Goal: Task Accomplishment & Management: Manage account settings

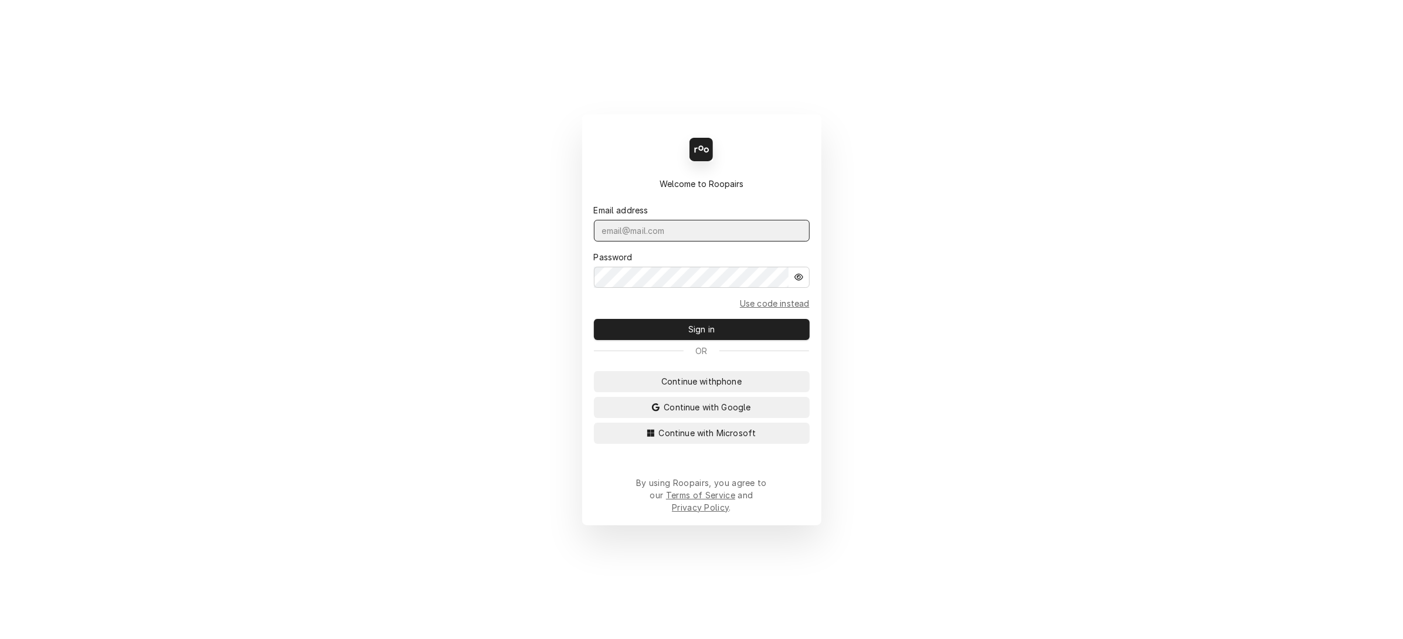
type input "services@ktechrepair.com"
click at [709, 334] on span "Sign in" at bounding box center [701, 329] width 31 height 12
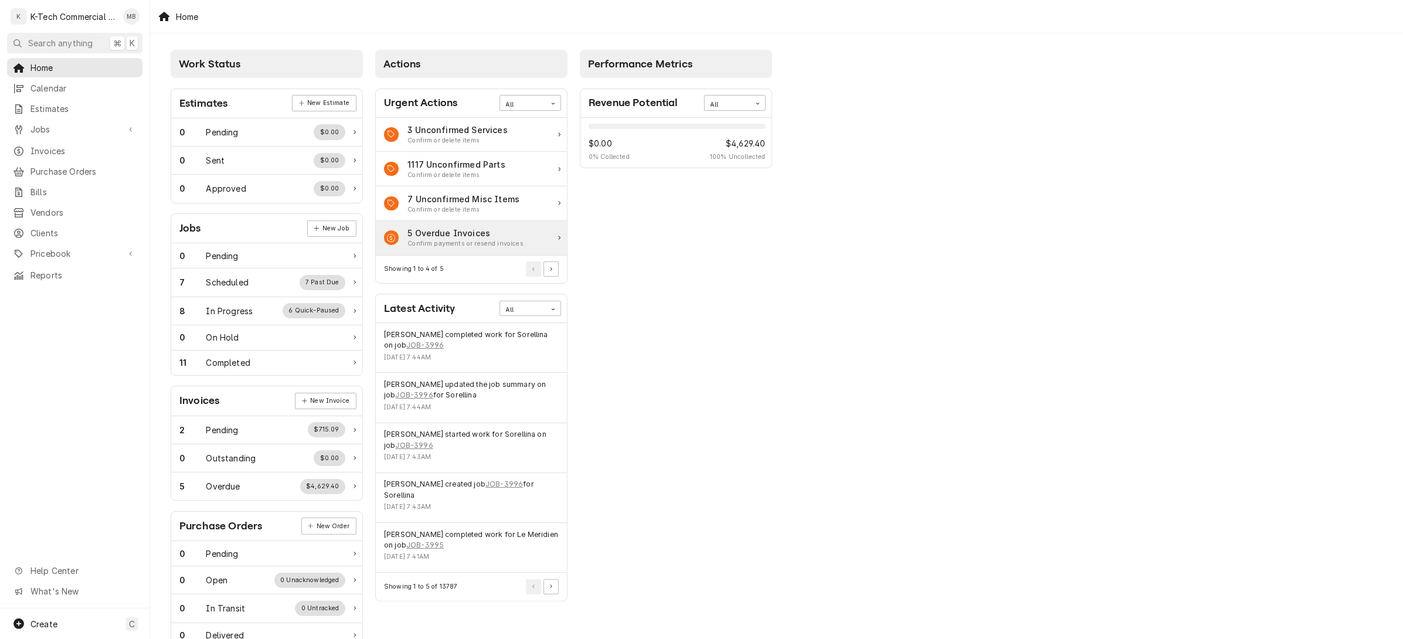
click at [476, 242] on div "Confirm payments or resend invoices" at bounding box center [466, 243] width 116 height 9
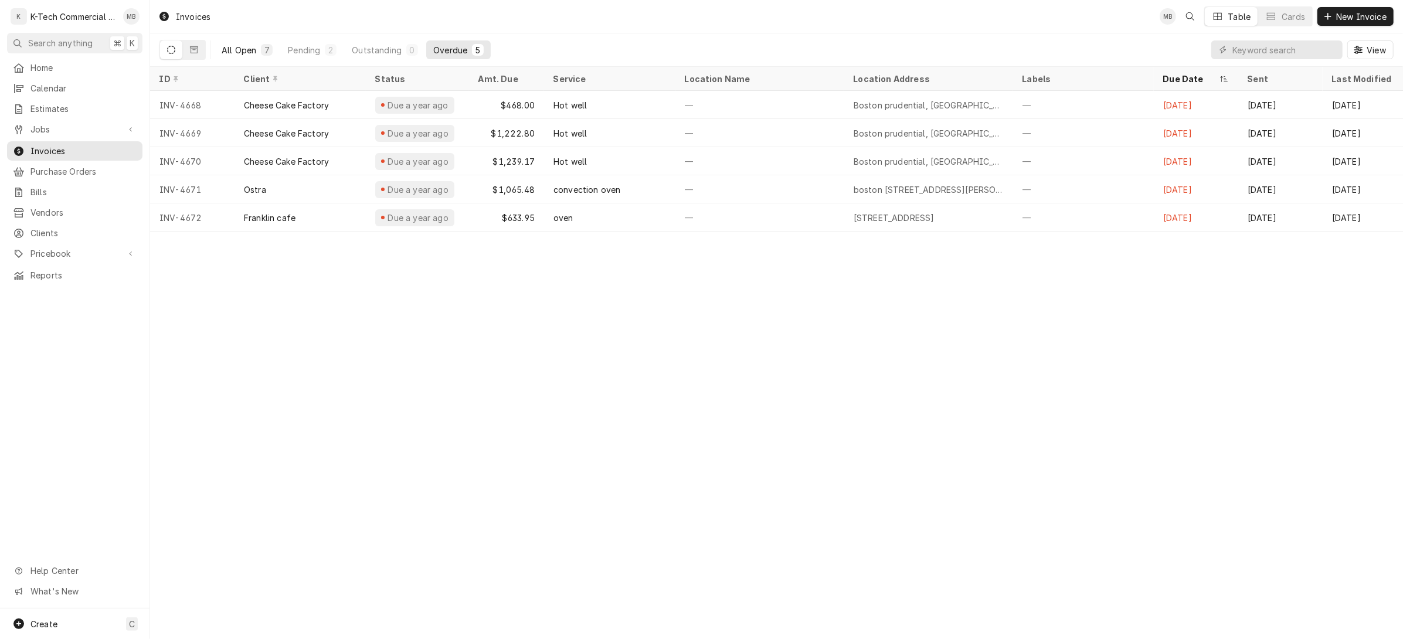
click at [237, 52] on div "All Open" at bounding box center [239, 50] width 35 height 12
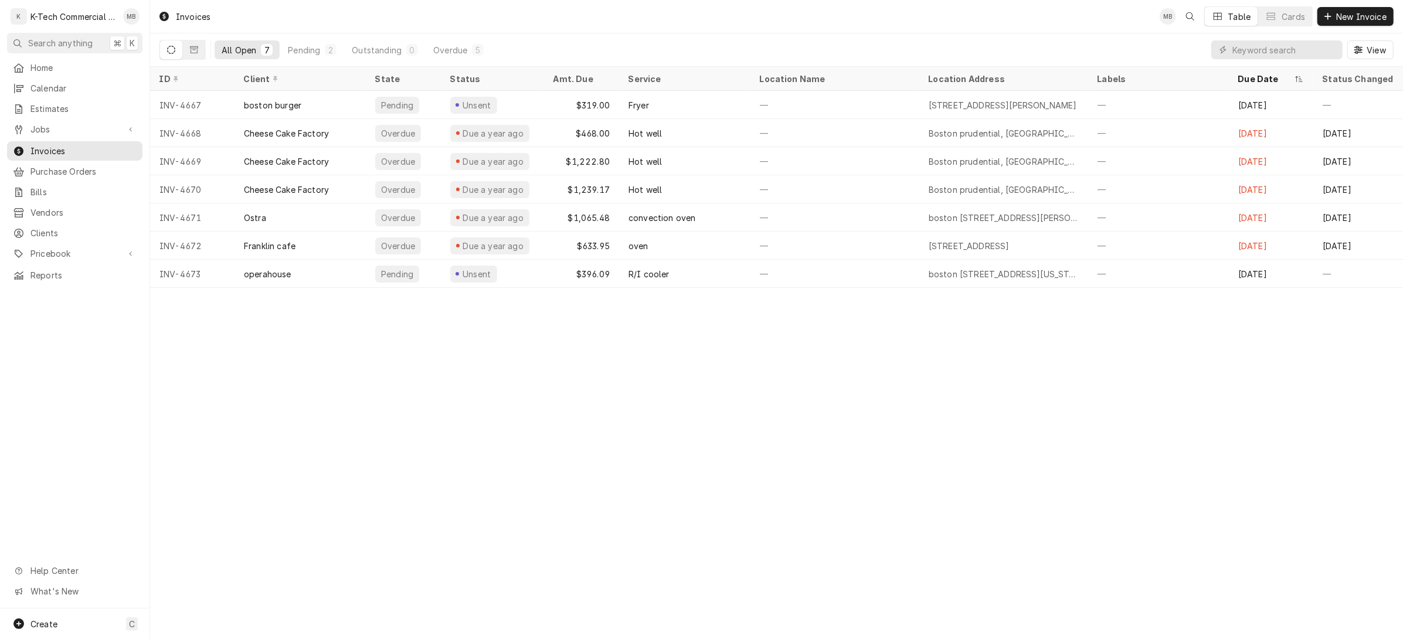
click at [170, 48] on icon "Dynamic Content Wrapper" at bounding box center [171, 50] width 8 height 8
click at [66, 145] on span "Invoices" at bounding box center [83, 151] width 106 height 12
click at [80, 64] on span "Home" at bounding box center [83, 68] width 106 height 12
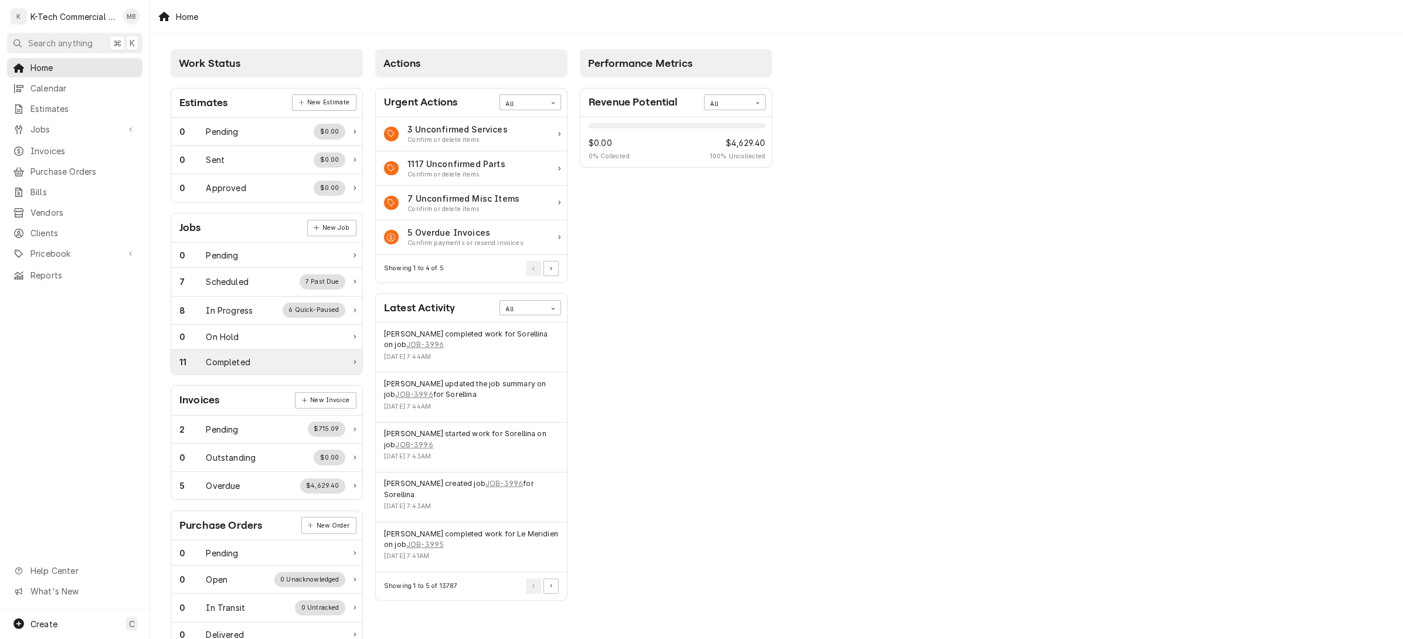
click at [240, 368] on div "Completed" at bounding box center [228, 362] width 44 height 12
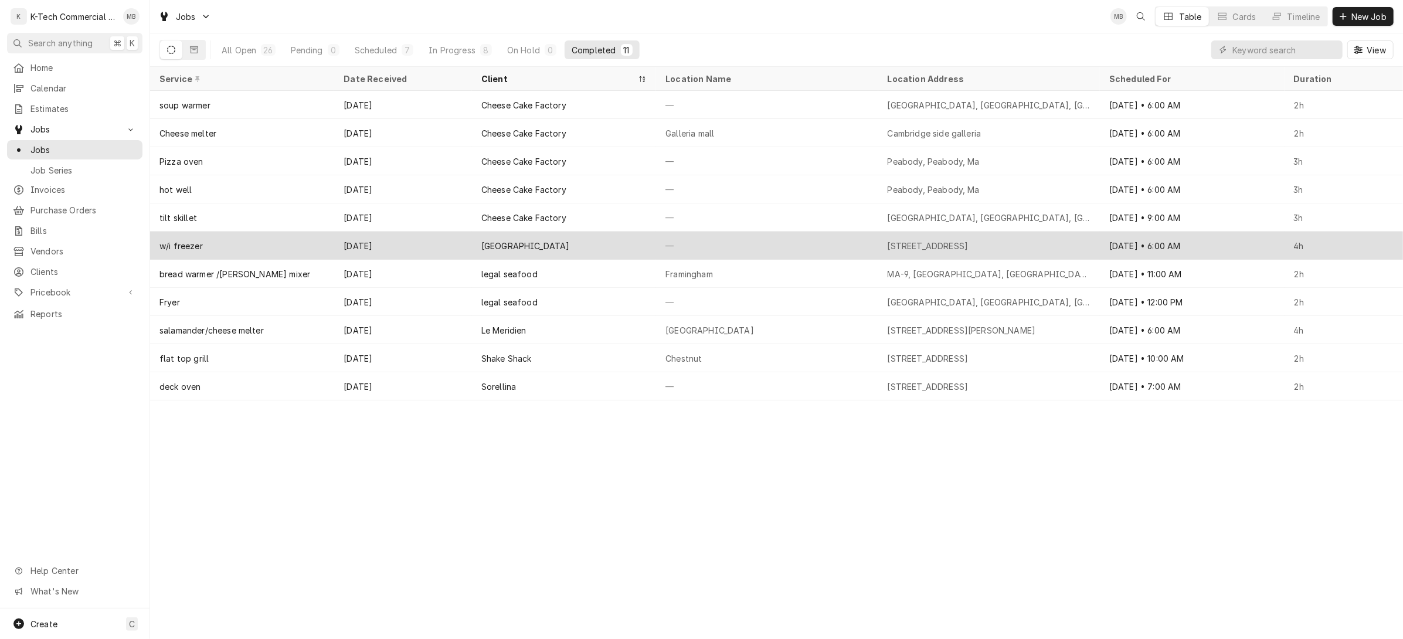
click at [517, 249] on div "[GEOGRAPHIC_DATA]" at bounding box center [525, 246] width 89 height 12
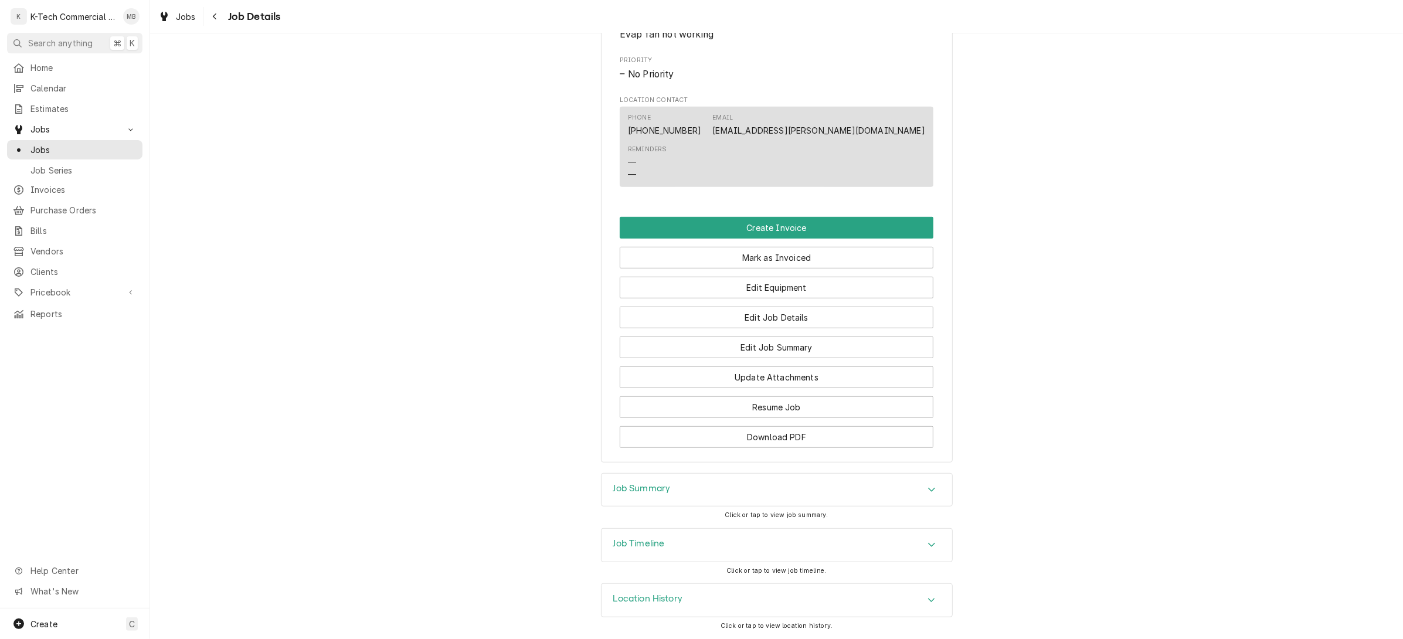
click at [727, 502] on div "Job Summary" at bounding box center [777, 490] width 351 height 33
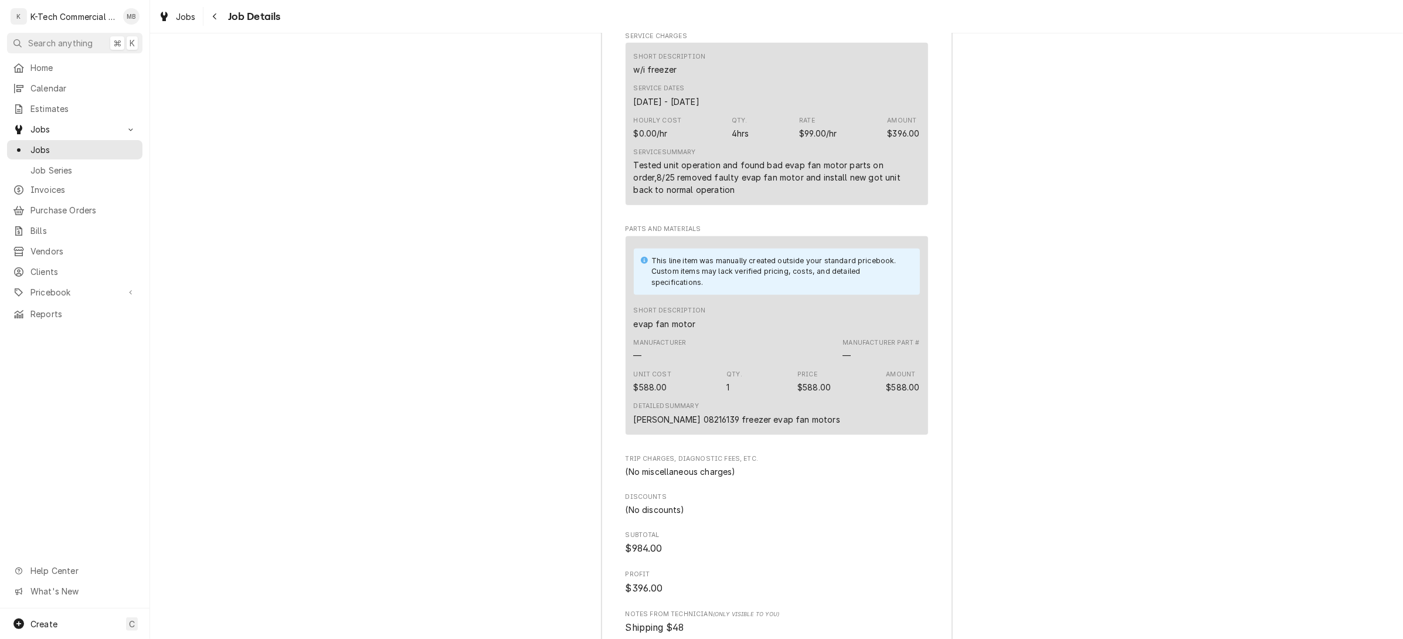
scroll to position [1227, 0]
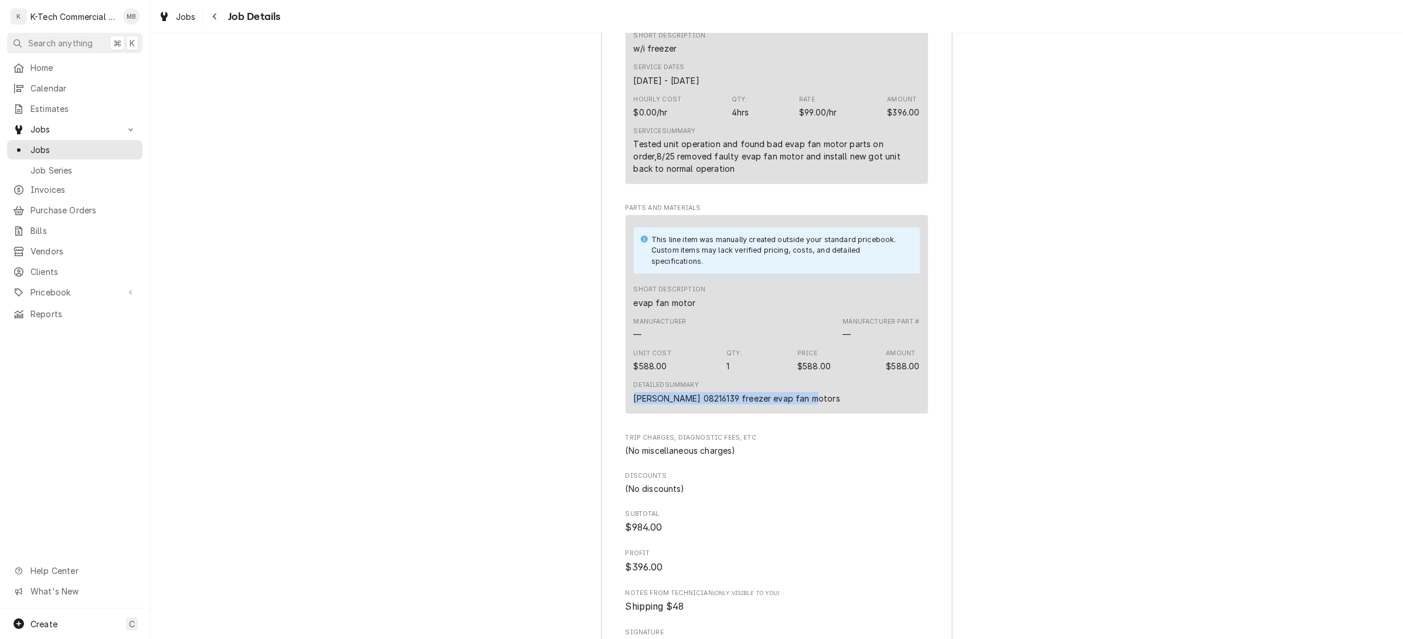
drag, startPoint x: 633, startPoint y: 427, endPoint x: 822, endPoint y: 427, distance: 188.8
click at [823, 414] on div "This line item was manually created outside your standard pricebook. Custom ite…" at bounding box center [777, 314] width 303 height 199
copy div "McMullen 08216139 freezer evap fan motors"
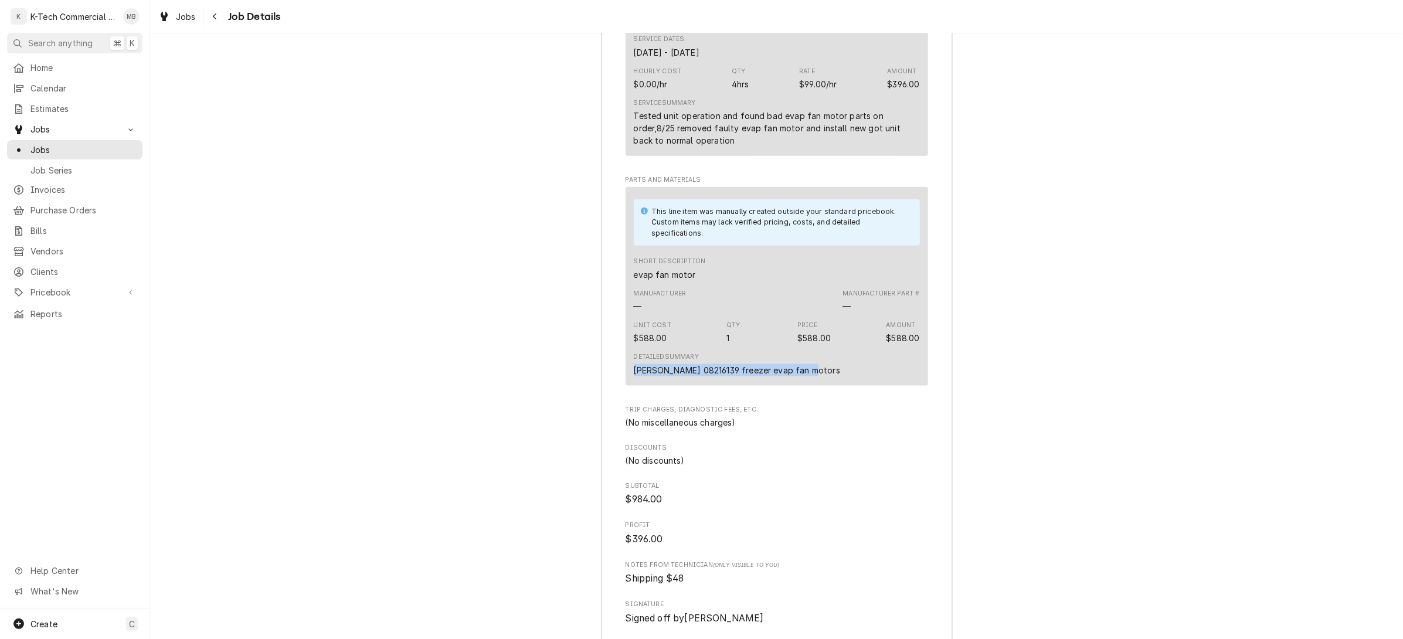
scroll to position [1258, 0]
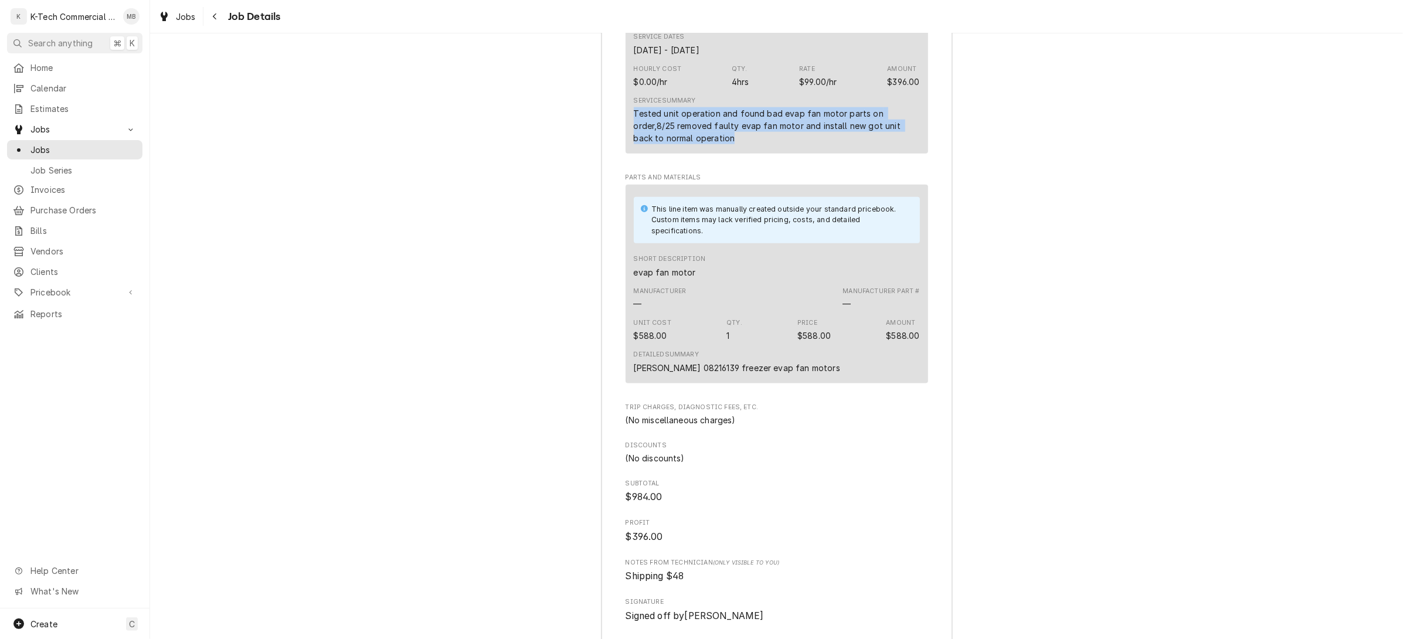
drag, startPoint x: 654, startPoint y: 144, endPoint x: 777, endPoint y: 164, distance: 124.3
click at [777, 154] on div "Short Description w/i freezer Service Dates Aug 21, 2025 - Aug 25, 2025 Hourly …" at bounding box center [777, 72] width 303 height 162
copy div "Tested unit operation and found bad evap fan motor parts on order,8/25 removed …"
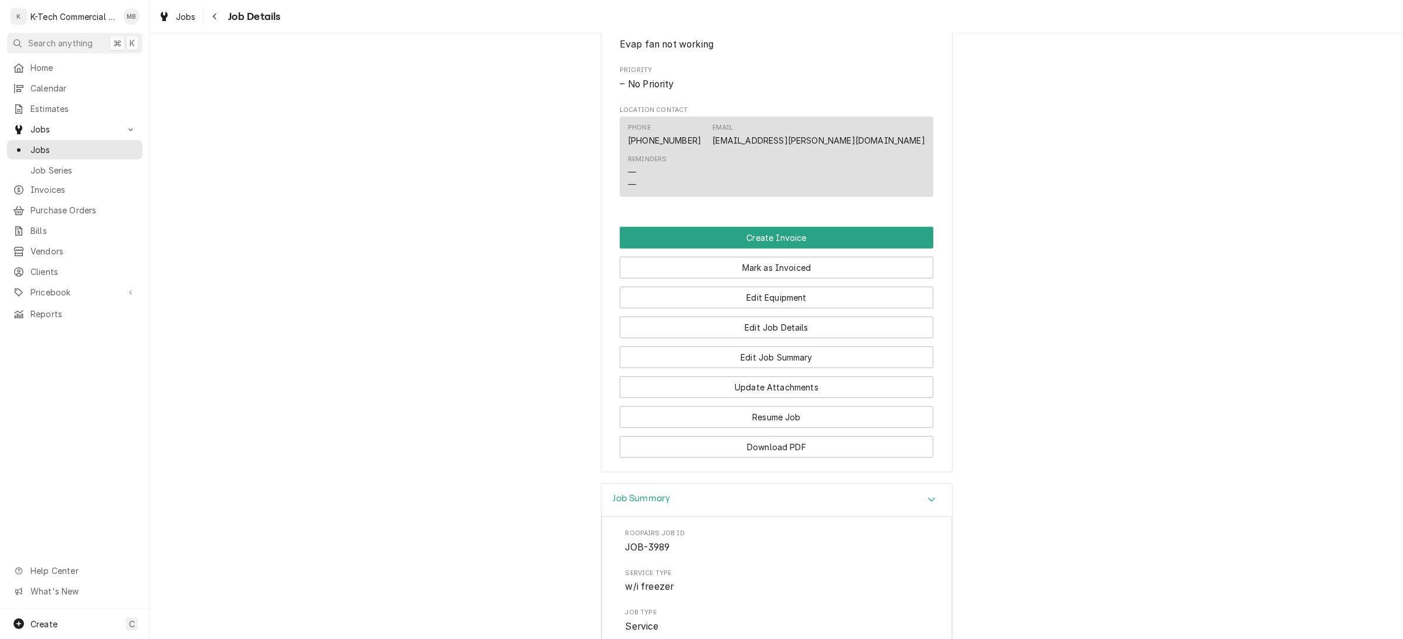
scroll to position [531, 0]
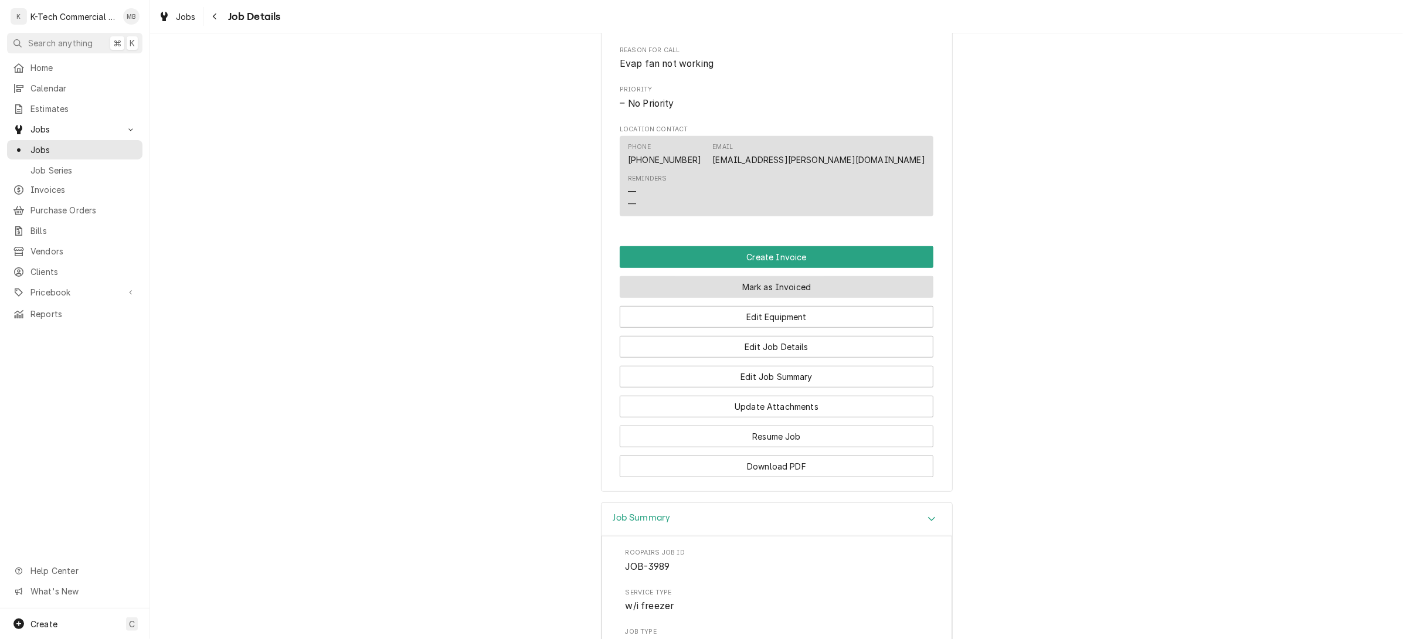
click at [769, 298] on button "Mark as Invoiced" at bounding box center [777, 287] width 314 height 22
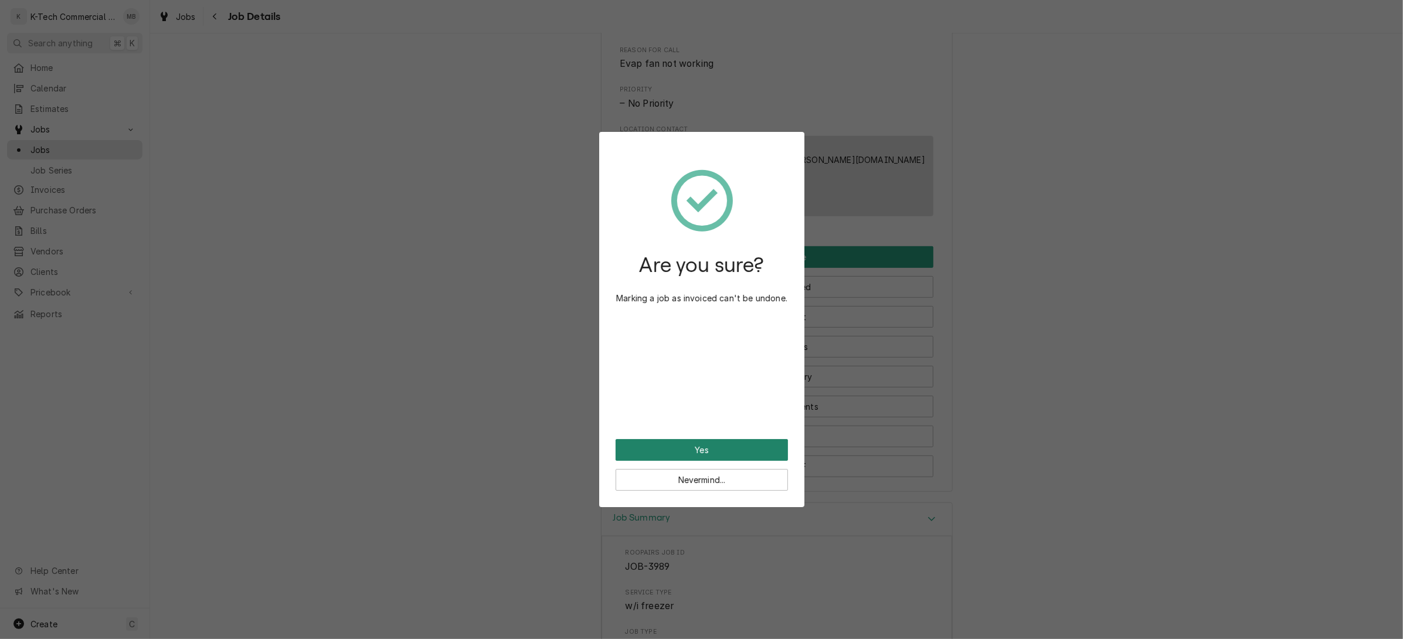
click at [726, 444] on button "Yes" at bounding box center [702, 450] width 172 height 22
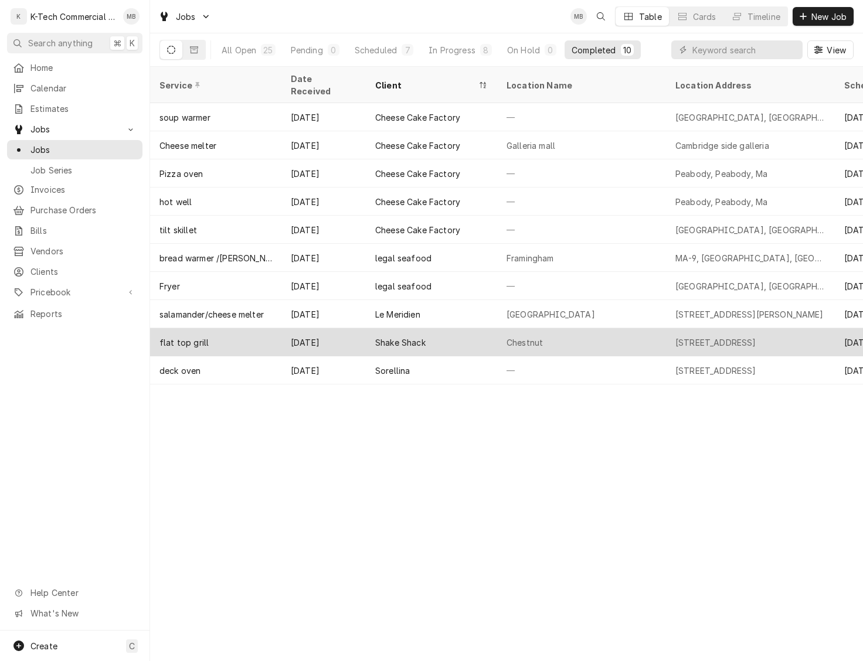
click at [545, 328] on div "Chestnut" at bounding box center [581, 342] width 169 height 28
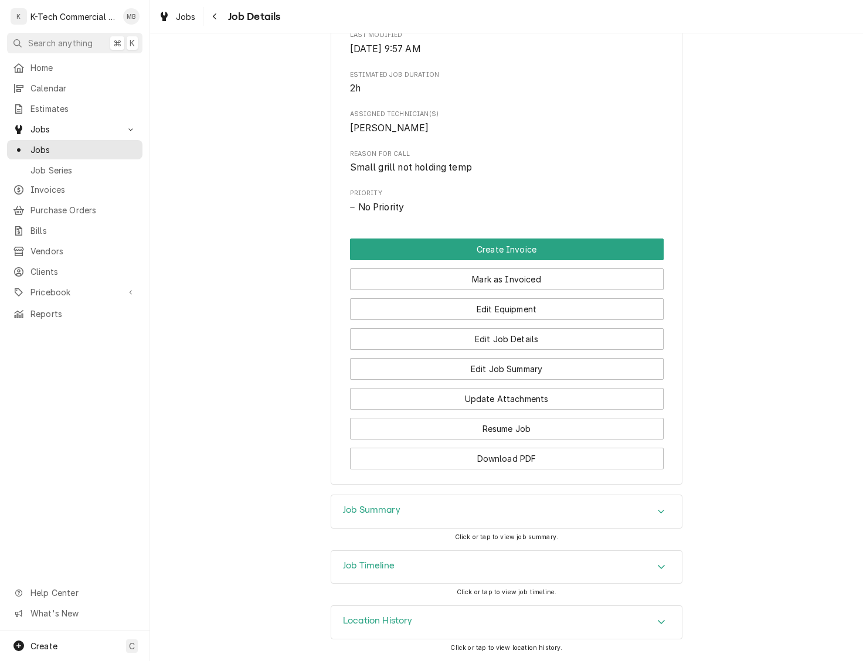
click at [456, 505] on div "Job Summary" at bounding box center [506, 512] width 351 height 33
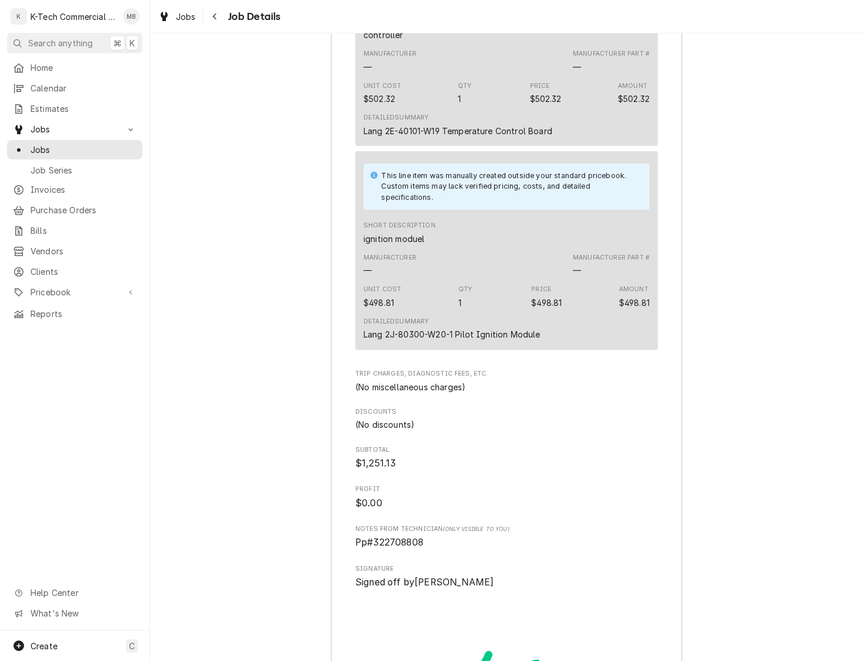
scroll to position [1438, 0]
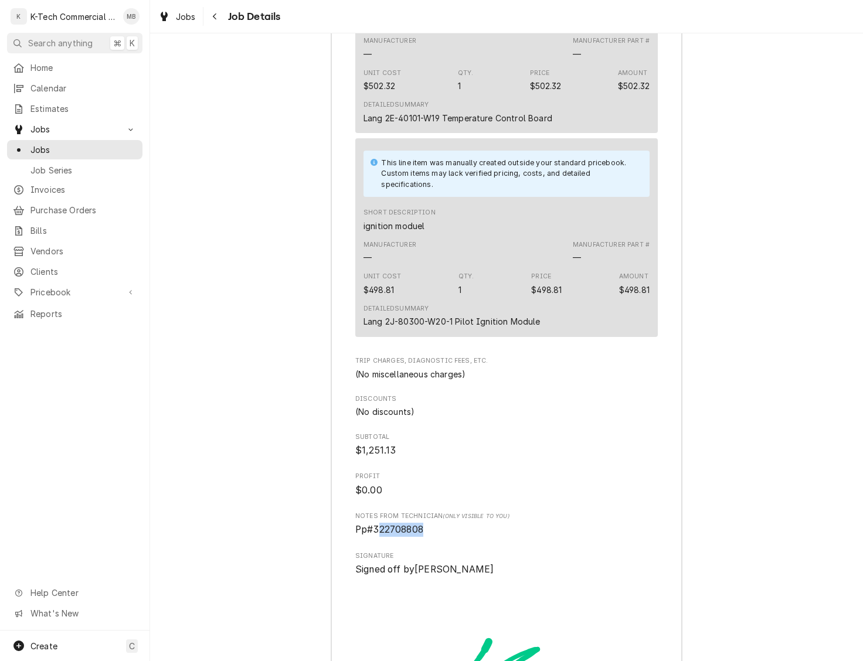
drag, startPoint x: 376, startPoint y: 563, endPoint x: 436, endPoint y: 561, distance: 59.8
click at [437, 537] on span "Pp#322708808" at bounding box center [506, 530] width 303 height 14
click at [425, 537] on span "Pp#322708808" at bounding box center [506, 530] width 303 height 14
drag, startPoint x: 374, startPoint y: 561, endPoint x: 468, endPoint y: 563, distance: 94.4
click at [468, 537] on span "Pp#322708808" at bounding box center [506, 530] width 303 height 14
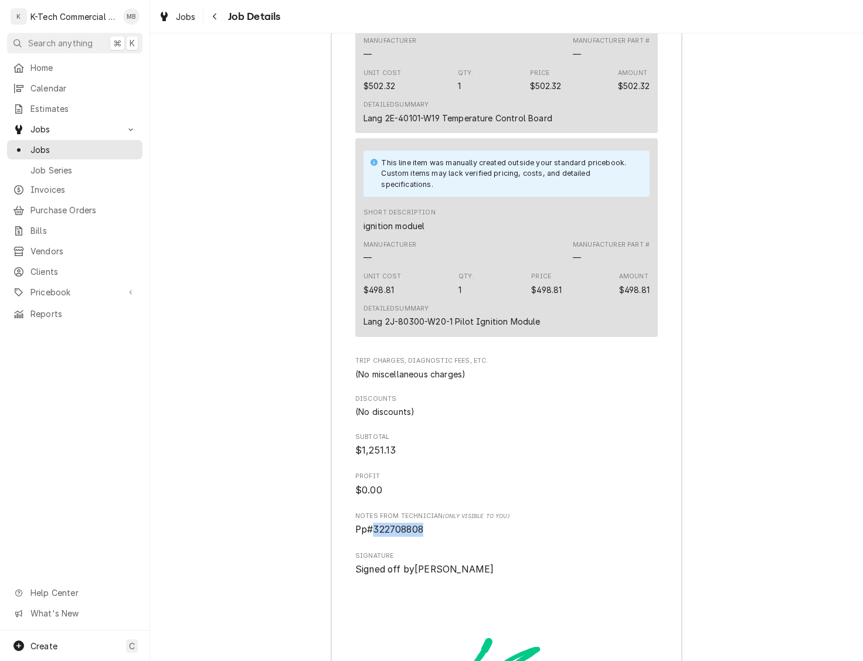
copy span "322708808"
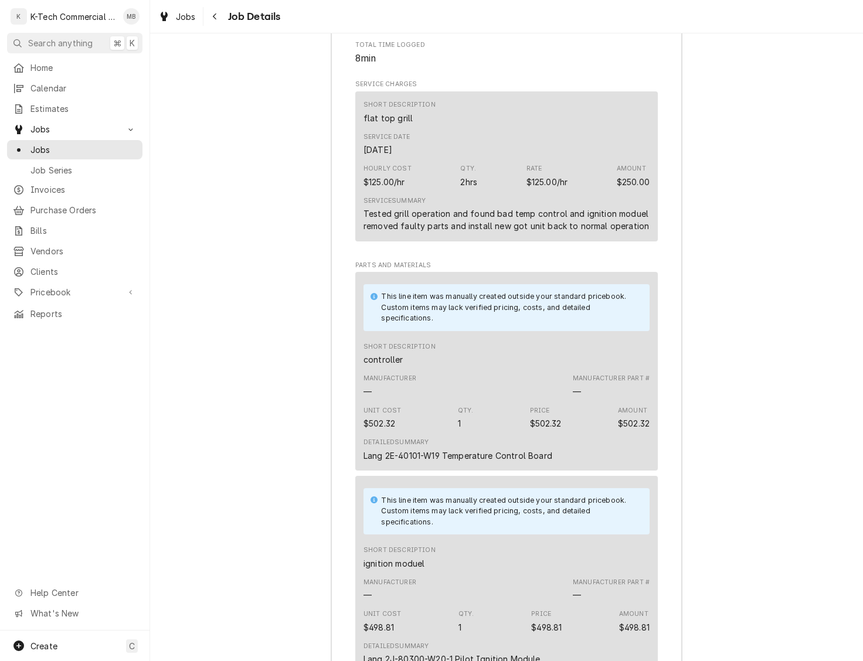
scroll to position [1093, 0]
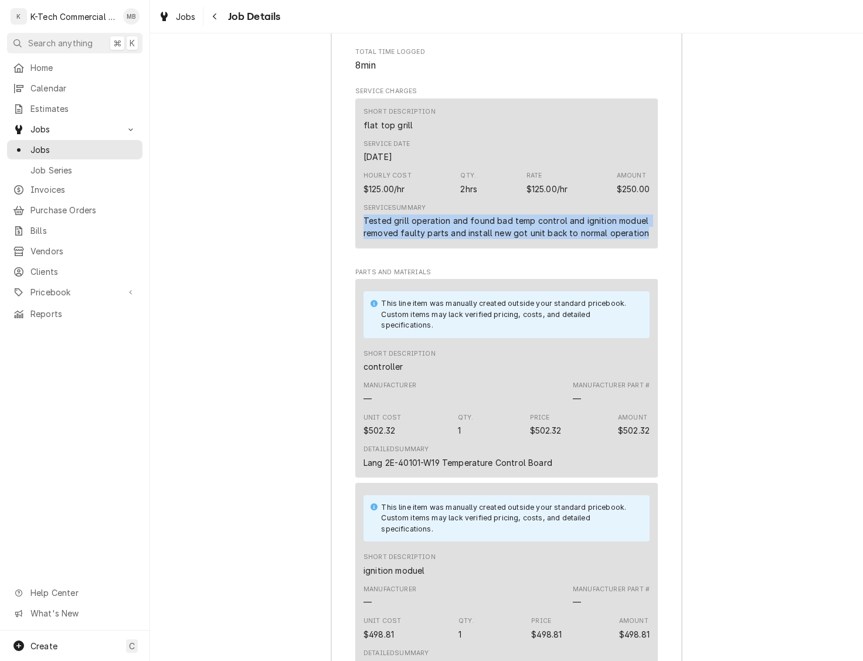
drag, startPoint x: 362, startPoint y: 246, endPoint x: 657, endPoint y: 266, distance: 295.6
click at [655, 249] on div "Short Description flat top grill Service Date Aug 18, 2025 Hourly Cost $125.00/…" at bounding box center [506, 174] width 303 height 150
copy div "Tested grill operation and found bad temp control and ignition moduel removed f…"
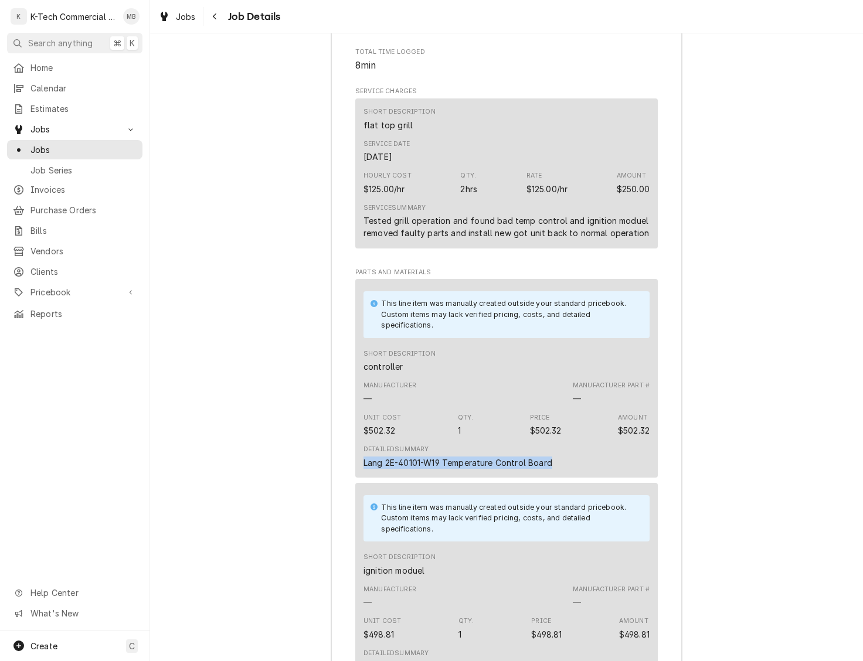
drag, startPoint x: 364, startPoint y: 491, endPoint x: 552, endPoint y: 497, distance: 188.9
click at [552, 473] on div "Detailed Summary Lang 2E-40101-W19 Temperature Control Board" at bounding box center [507, 457] width 286 height 32
copy div "Lang 2E-40101-W19 Temperature Control Board"
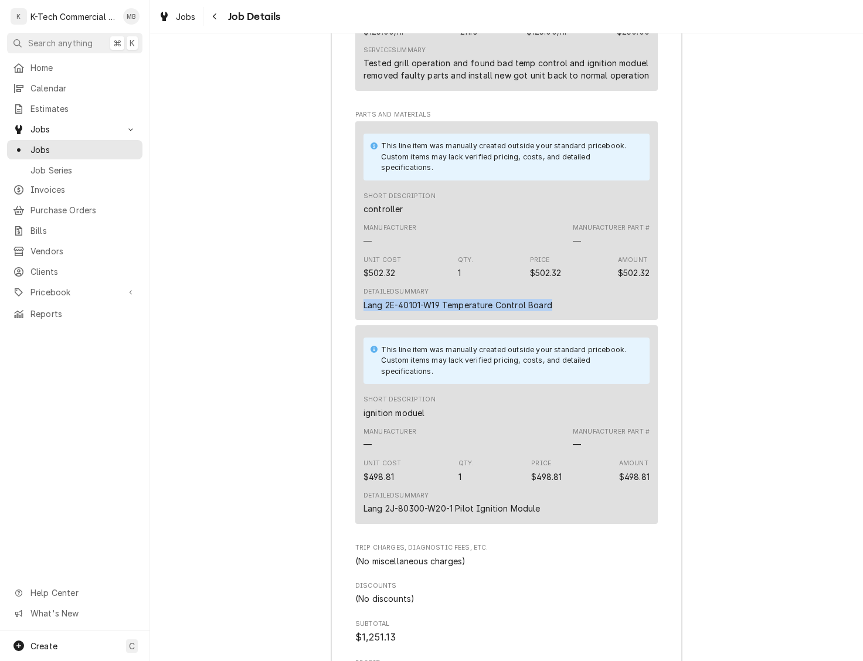
scroll to position [1343, 0]
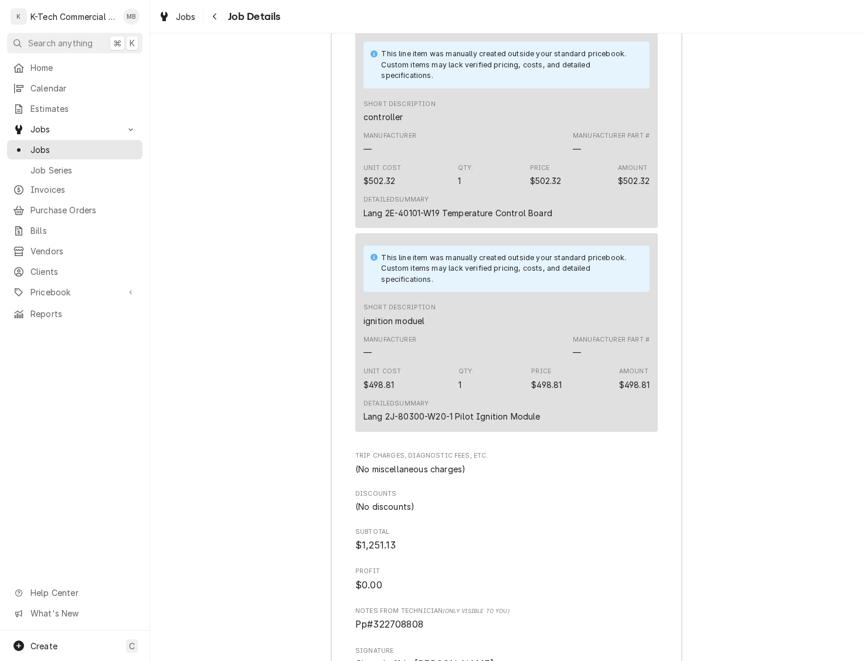
click at [367, 423] on div "Lang 2J-80300-W20-1 Pilot Ignition Module" at bounding box center [452, 416] width 177 height 12
drag, startPoint x: 365, startPoint y: 446, endPoint x: 574, endPoint y: 448, distance: 208.8
click at [575, 427] on div "Detailed Summary Lang 2J-80300-W20-1 Pilot Ignition Module" at bounding box center [507, 411] width 286 height 32
copy div "Lang 2J-80300-W20-1 Pilot Ignition Module"
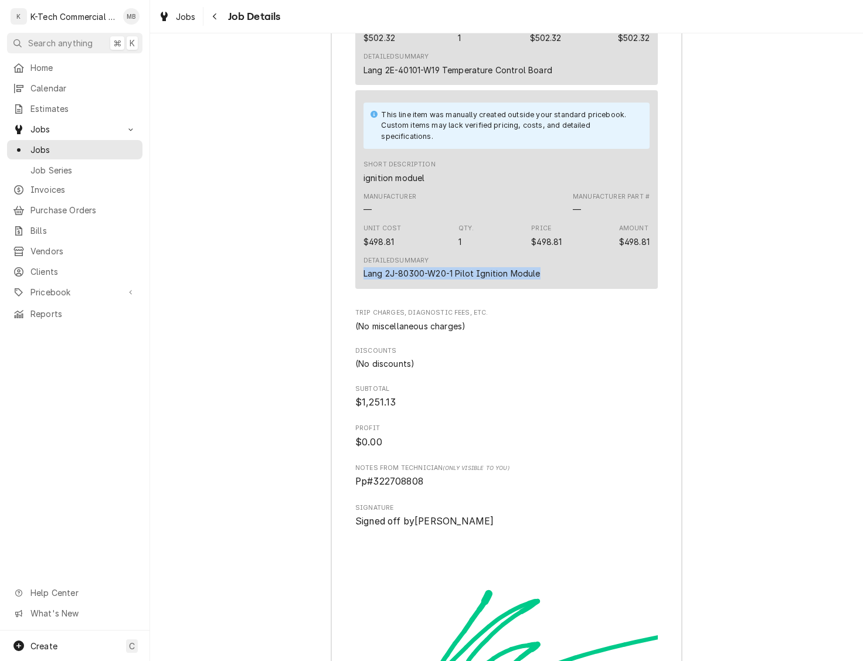
scroll to position [1495, 0]
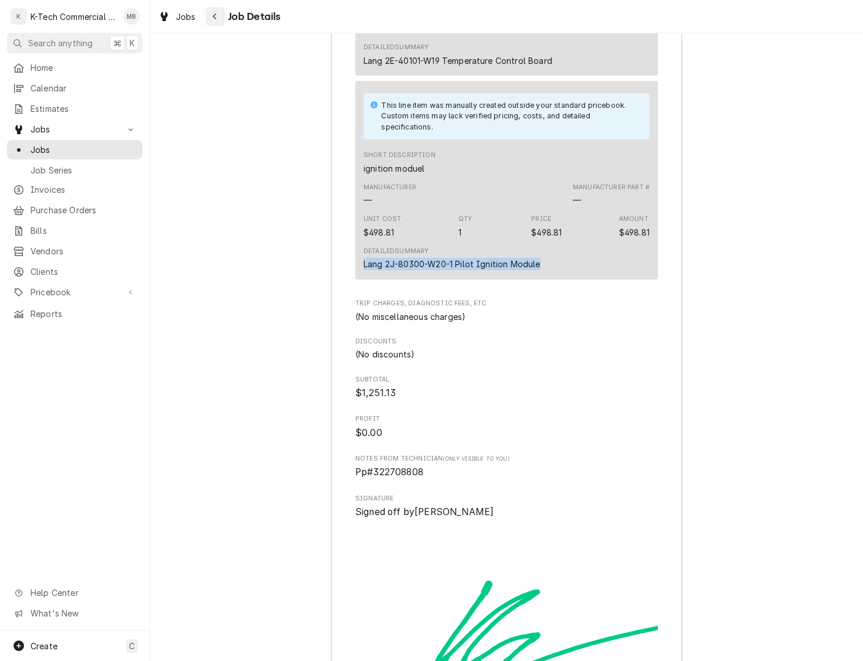
click at [219, 19] on div "Navigate back" at bounding box center [215, 17] width 12 height 12
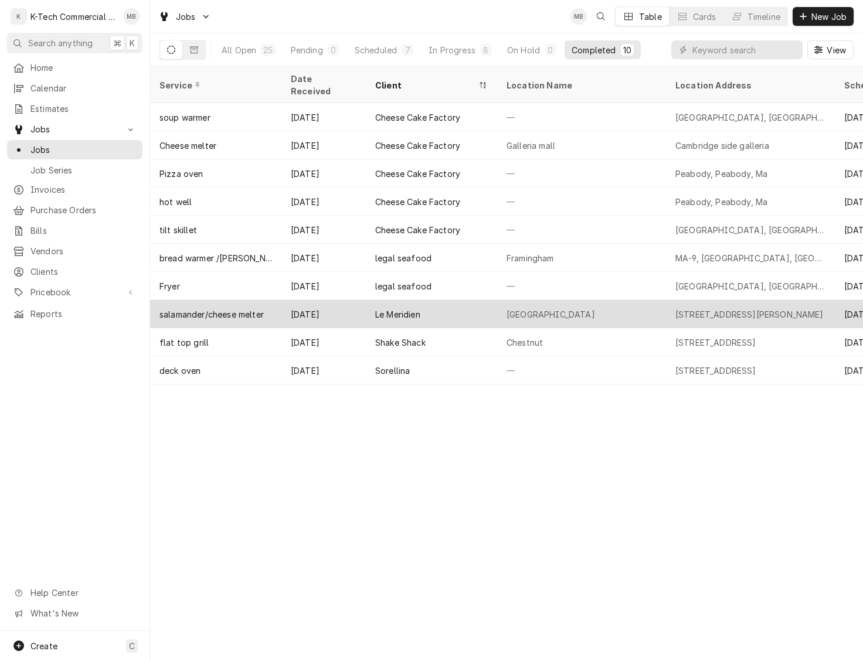
click at [470, 308] on div "Le Meridien" at bounding box center [431, 314] width 131 height 28
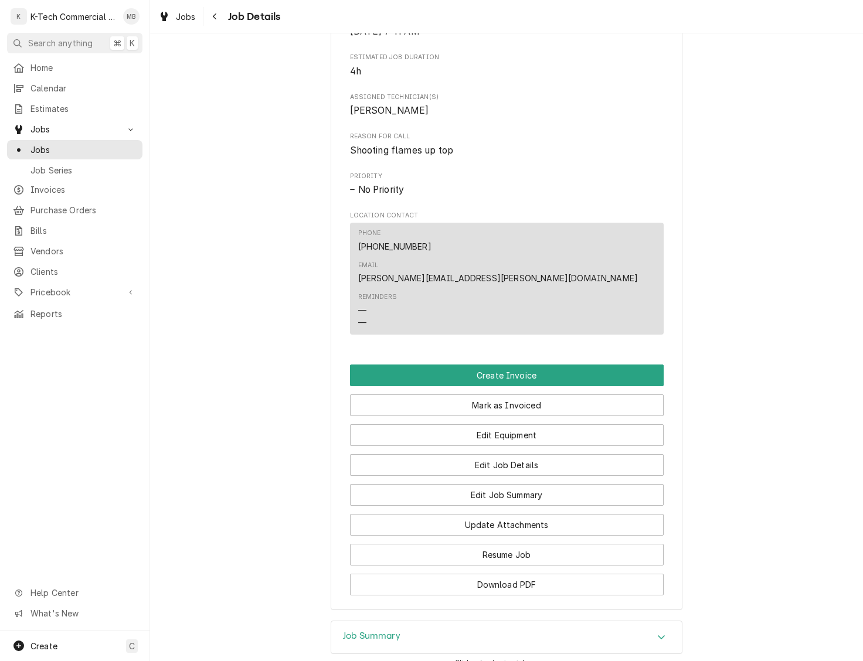
scroll to position [551, 0]
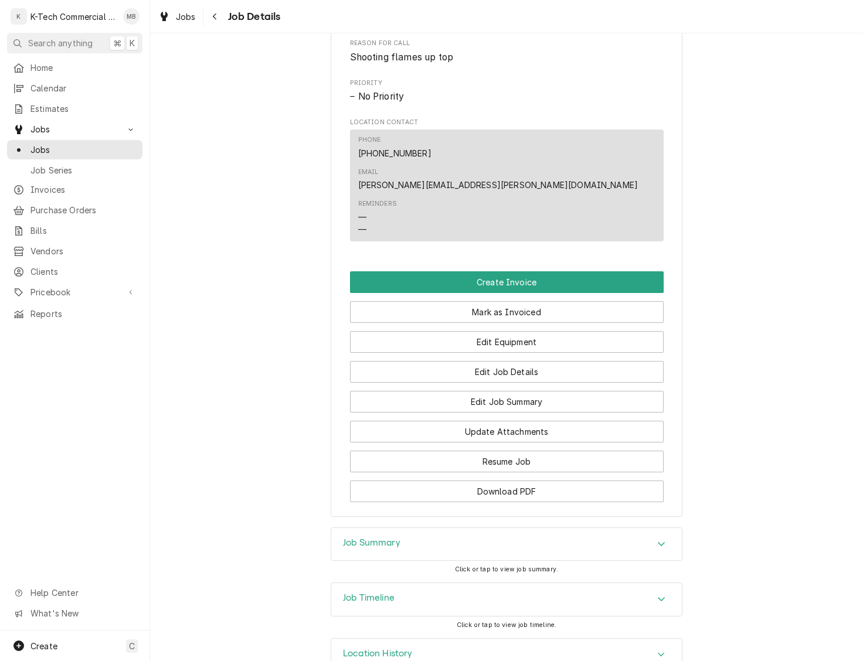
click at [449, 533] on div "Job Summary" at bounding box center [506, 544] width 351 height 33
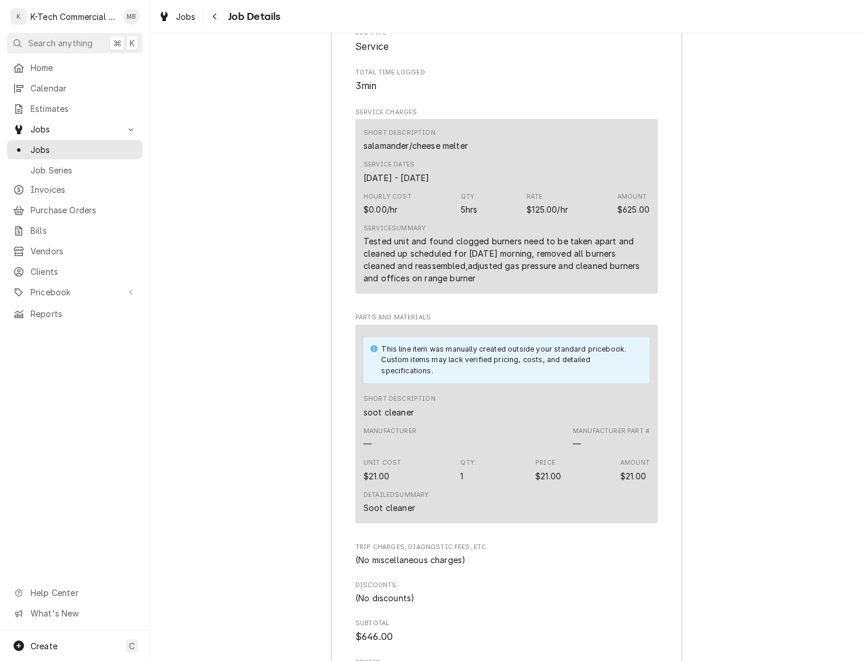
scroll to position [1145, 0]
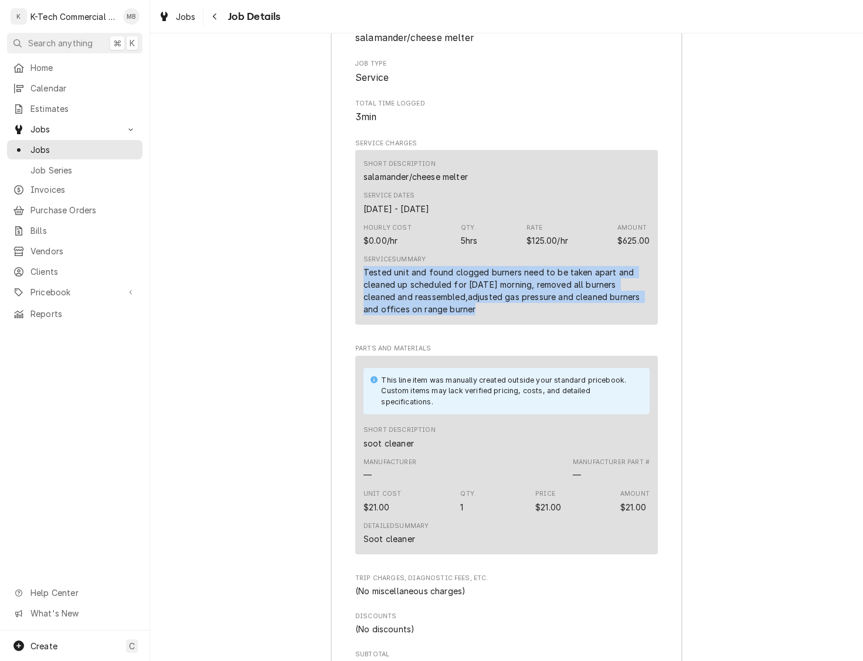
drag, startPoint x: 364, startPoint y: 266, endPoint x: 498, endPoint y: 306, distance: 140.3
click at [498, 306] on div "Tested unit and found clogged burners need to be taken apart and cleaned up sch…" at bounding box center [507, 290] width 286 height 49
copy div "Tested unit and found clogged burners need to be taken apart and cleaned up sch…"
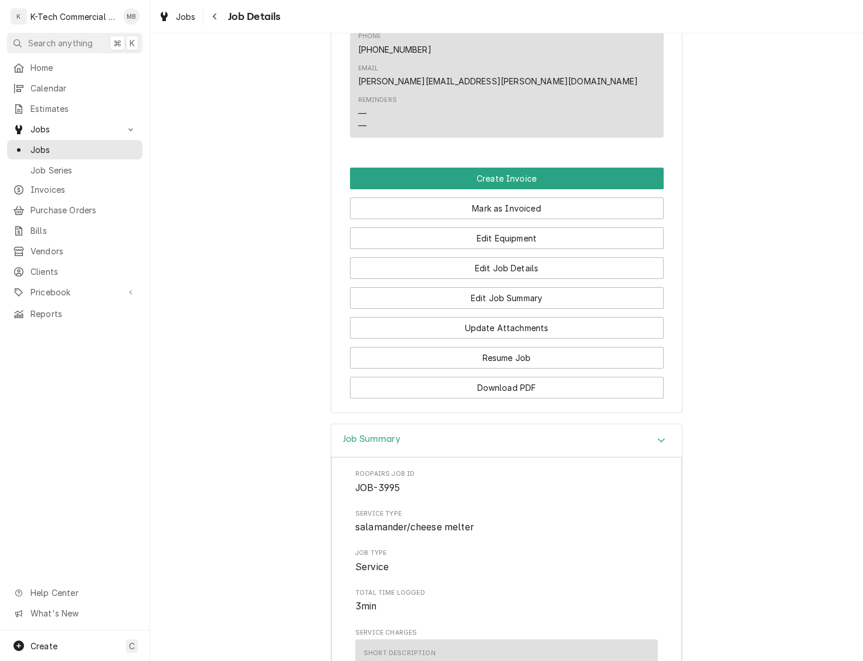
scroll to position [581, 0]
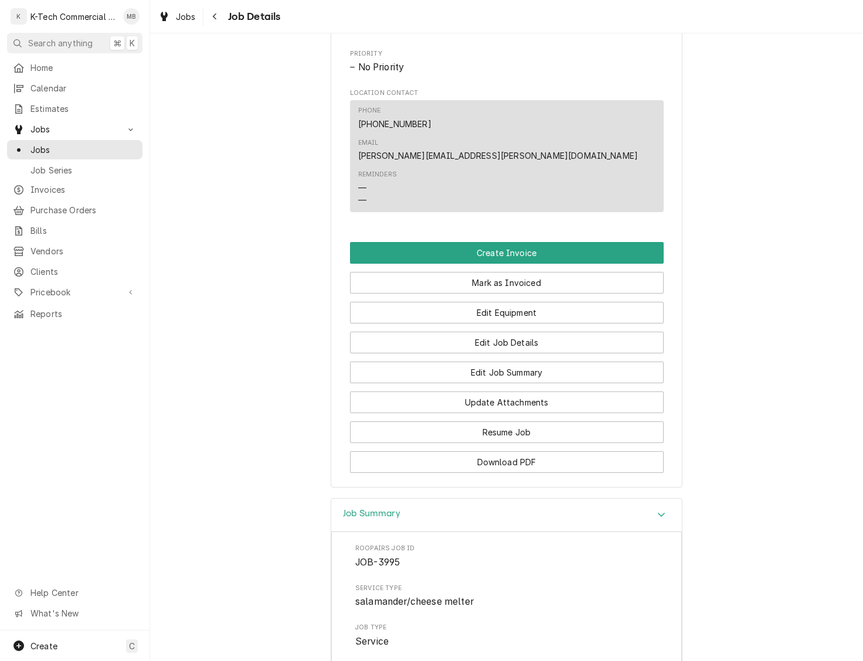
drag, startPoint x: 542, startPoint y: 272, endPoint x: 481, endPoint y: 366, distance: 112.2
click at [542, 272] on button "Mark as Invoiced" at bounding box center [507, 283] width 314 height 22
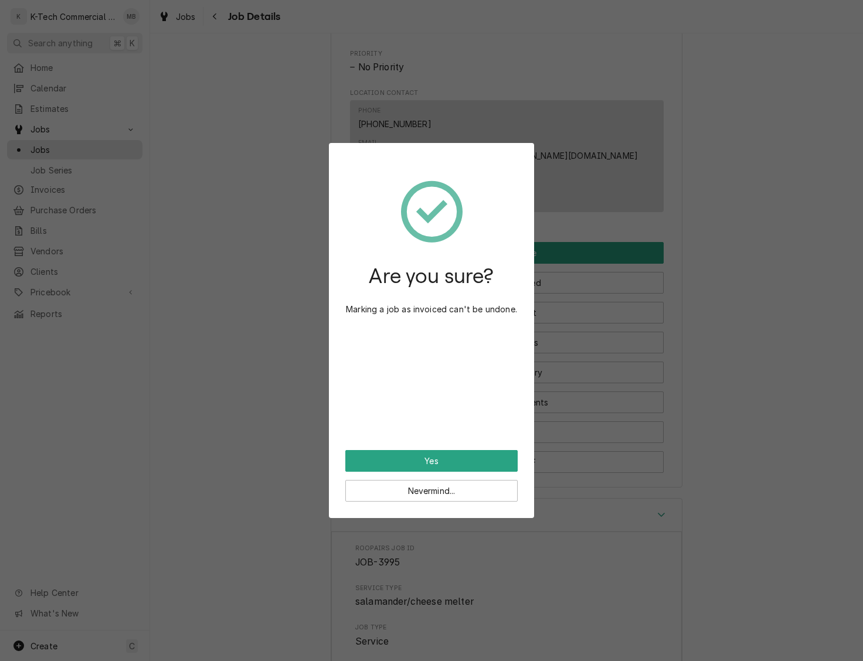
click at [446, 455] on button "Yes" at bounding box center [431, 461] width 172 height 22
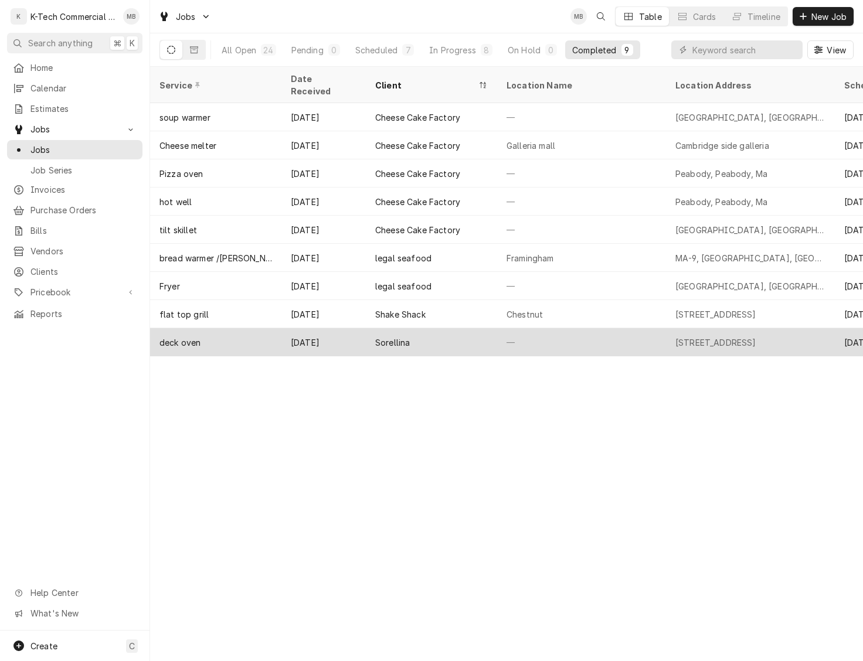
click at [453, 328] on div "Sorellina" at bounding box center [431, 342] width 131 height 28
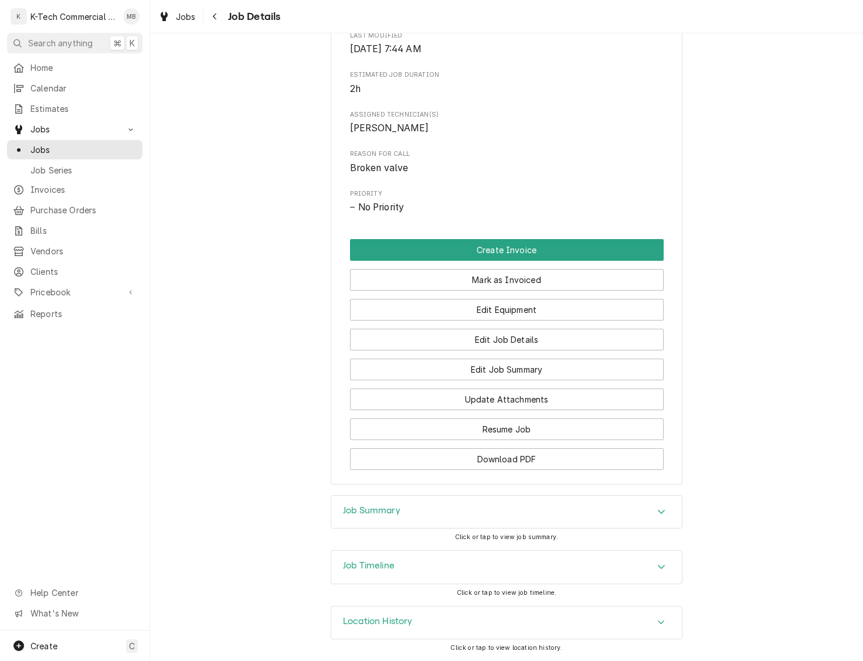
click at [425, 504] on div "Job Summary" at bounding box center [506, 512] width 351 height 33
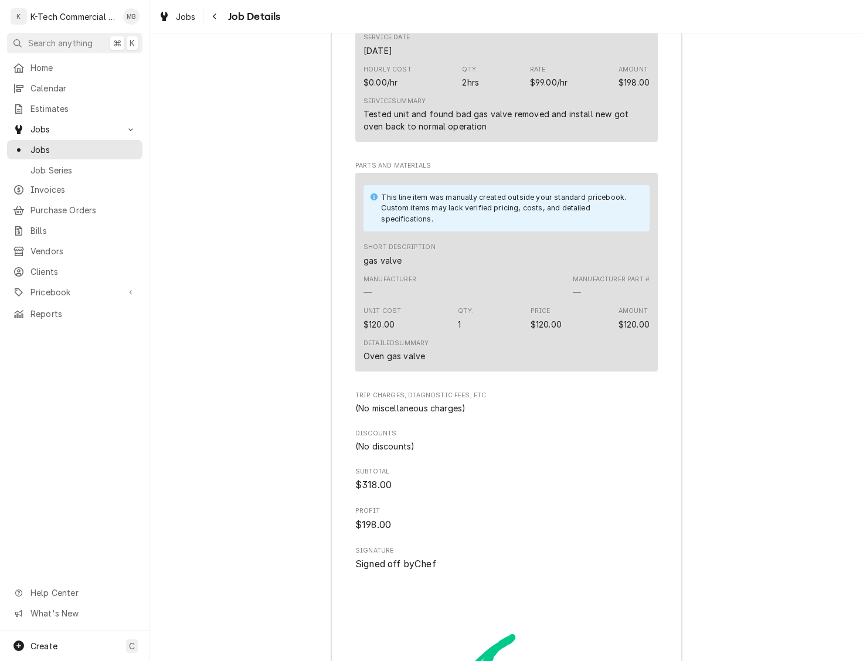
scroll to position [1164, 0]
drag, startPoint x: 364, startPoint y: 380, endPoint x: 456, endPoint y: 385, distance: 91.6
click at [456, 366] on div "Detailed Summary Oven gas valve" at bounding box center [507, 350] width 286 height 32
drag, startPoint x: 357, startPoint y: 383, endPoint x: 361, endPoint y: 388, distance: 6.2
click at [357, 371] on div "This line item was manually created outside your standard pricebook. Custom ite…" at bounding box center [506, 271] width 303 height 199
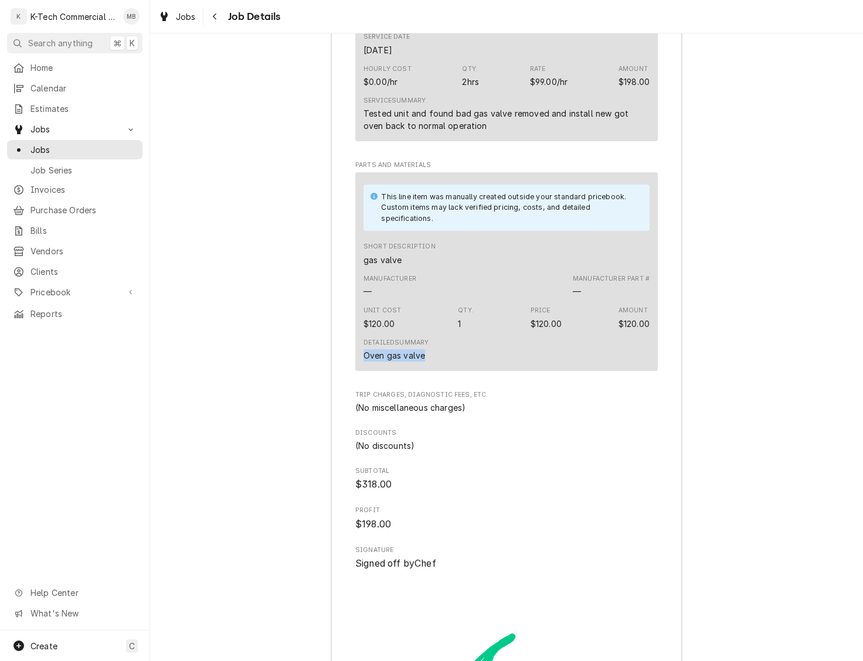
drag, startPoint x: 364, startPoint y: 384, endPoint x: 432, endPoint y: 386, distance: 68.1
click at [429, 362] on div "Detailed Summary Oven gas valve" at bounding box center [396, 349] width 65 height 23
copy div "Oven gas valve"
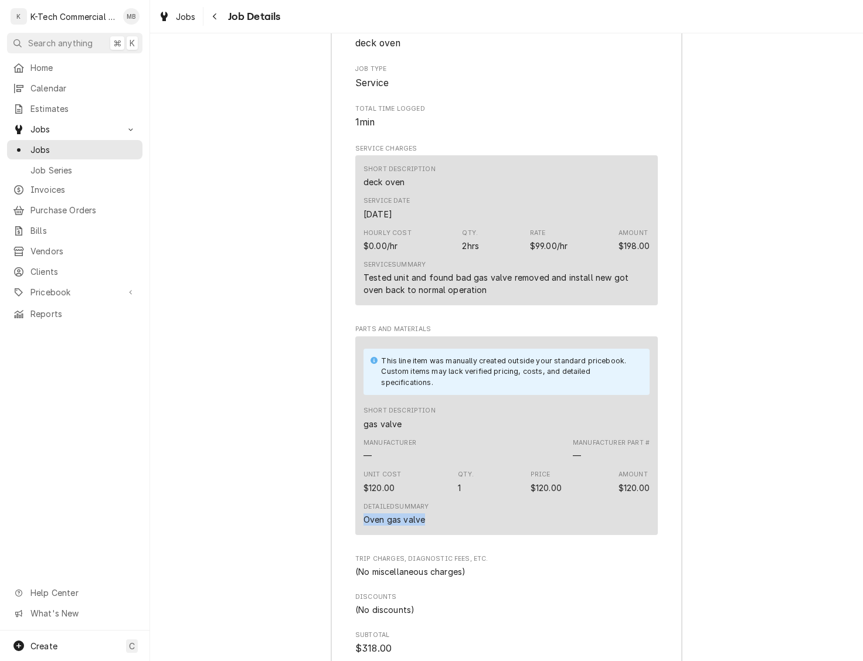
scroll to position [997, 0]
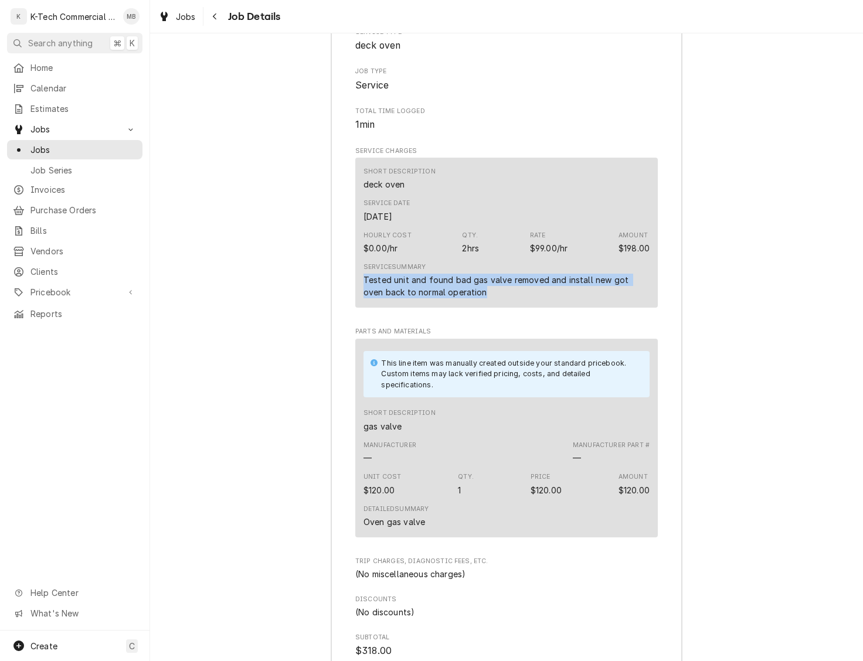
drag, startPoint x: 360, startPoint y: 306, endPoint x: 477, endPoint y: 324, distance: 118.8
click at [477, 308] on div "Short Description deck oven Service Date Aug 27, 2025 Hourly Cost $0.00/hr Qty.…" at bounding box center [506, 233] width 303 height 150
copy div "Tested unit and found bad gas valve removed and install new got oven back to no…"
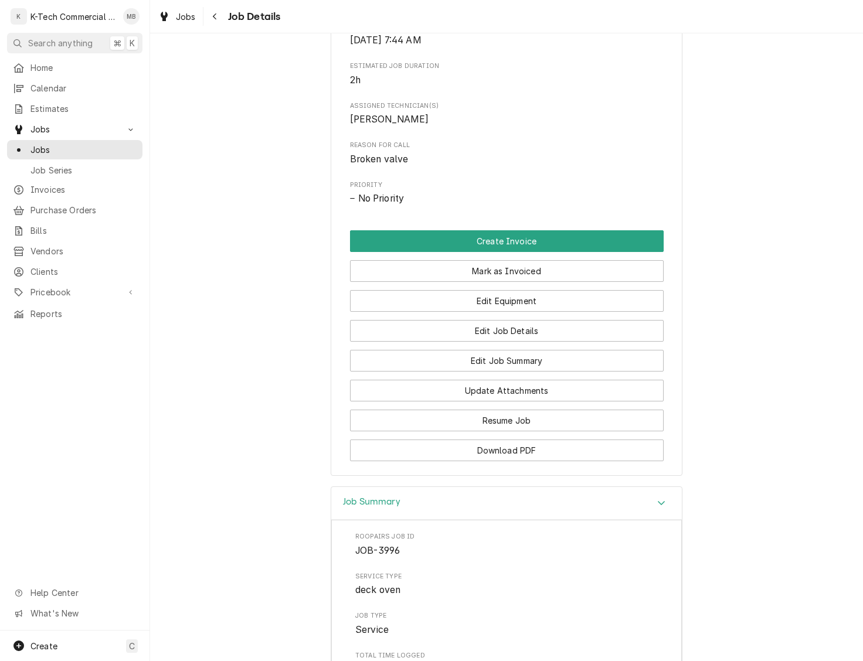
scroll to position [449, 0]
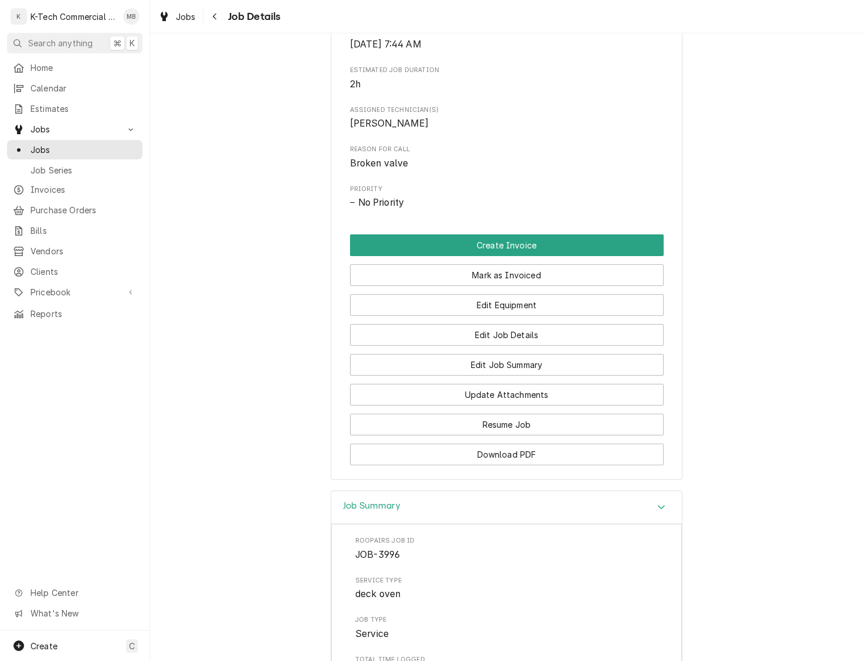
drag, startPoint x: 511, startPoint y: 298, endPoint x: 468, endPoint y: 443, distance: 151.8
click at [511, 286] on button "Mark as Invoiced" at bounding box center [507, 275] width 314 height 22
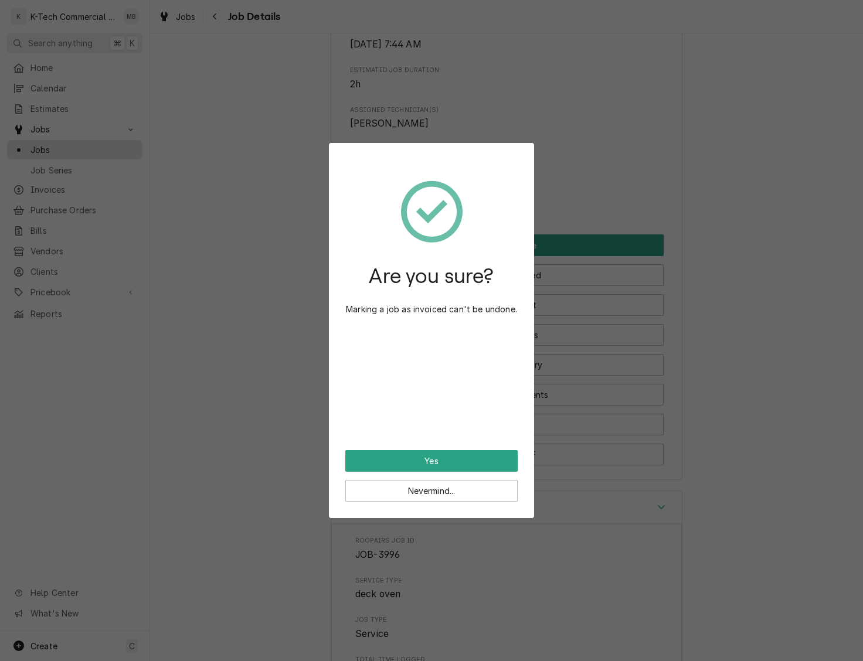
click at [443, 455] on button "Yes" at bounding box center [431, 461] width 172 height 22
